Goal: Task Accomplishment & Management: Manage account settings

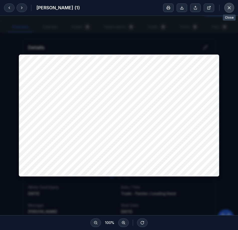
click at [230, 7] on icon at bounding box center [229, 7] width 5 height 5
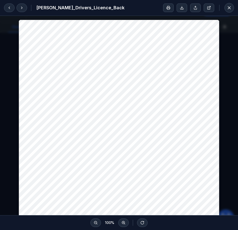
click at [92, 8] on h2 "[PERSON_NAME]_Drivers_Licence_Back" at bounding box center [80, 7] width 88 height 7
click at [101, 8] on h2 "[PERSON_NAME]_Drivers_Licence_Back" at bounding box center [80, 7] width 88 height 7
click at [210, 8] on icon at bounding box center [209, 8] width 4 height 4
click at [50, 3] on div "[PERSON_NAME]_Drivers_Licence_Back" at bounding box center [119, 8] width 238 height 16
click at [51, 7] on h2 "[PERSON_NAME]_Drivers_Licence_Back" at bounding box center [80, 7] width 88 height 7
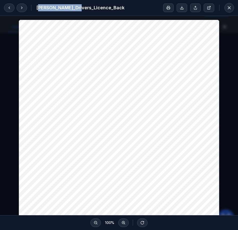
drag, startPoint x: 38, startPoint y: 7, endPoint x: 75, endPoint y: 8, distance: 36.7
click at [75, 8] on h2 "[PERSON_NAME]_Drivers_Licence_Back" at bounding box center [80, 7] width 88 height 7
click at [25, 9] on button at bounding box center [22, 8] width 11 height 9
click at [23, 12] on div "[PERSON_NAME]_Drivers_Licence_Front" at bounding box center [119, 8] width 238 height 16
click at [234, 8] on button at bounding box center [230, 8] width 10 height 10
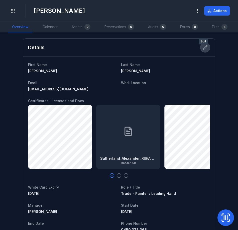
click at [203, 50] on icon at bounding box center [205, 47] width 5 height 5
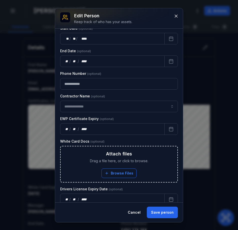
scroll to position [251, 0]
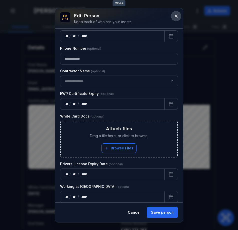
click at [179, 16] on button at bounding box center [177, 16] width 10 height 10
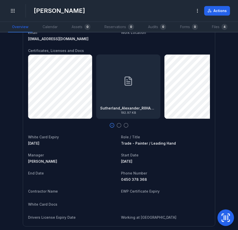
scroll to position [50, 0]
